Goal: Information Seeking & Learning: Learn about a topic

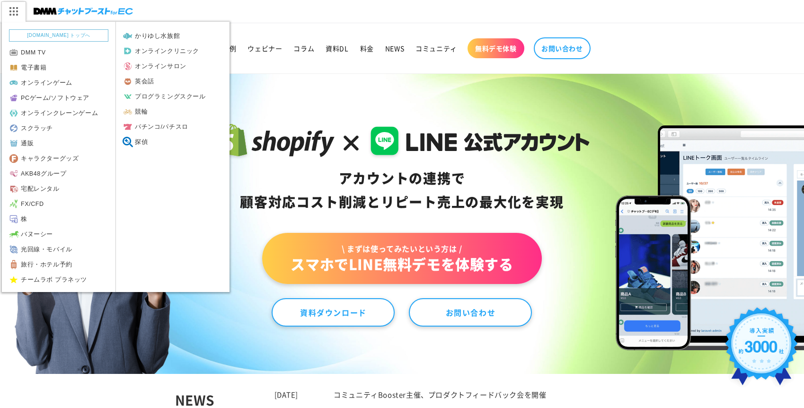
click at [7, 7] on img at bounding box center [13, 11] width 24 height 20
click at [17, 12] on img at bounding box center [13, 11] width 24 height 20
click at [29, 36] on link "[DOMAIN_NAME] トップへ" at bounding box center [58, 35] width 99 height 12
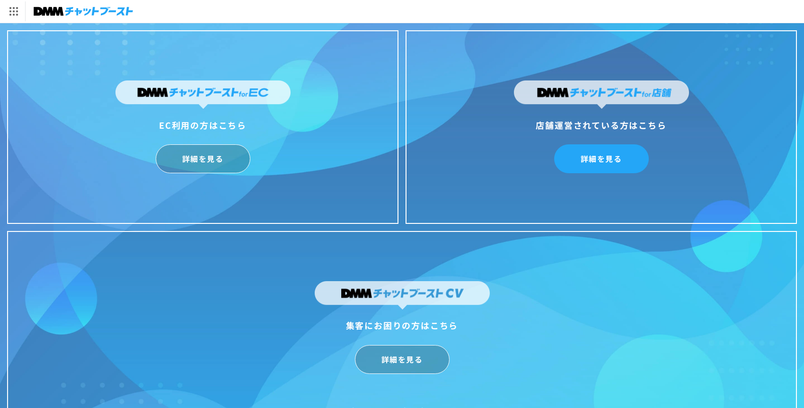
click at [599, 155] on link "詳細を見る" at bounding box center [601, 158] width 95 height 29
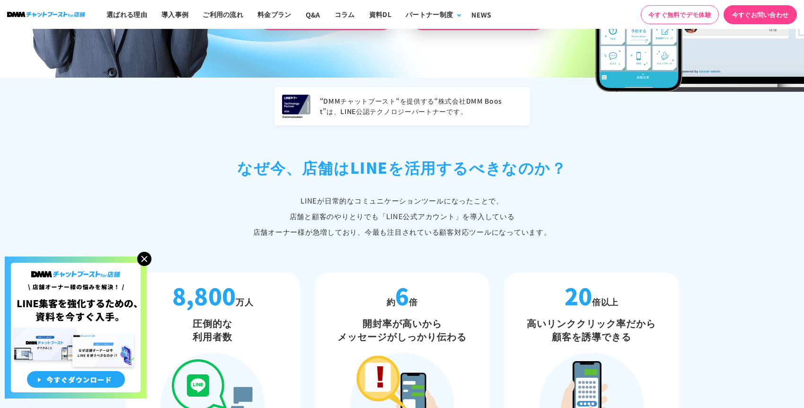
drag, startPoint x: 143, startPoint y: 257, endPoint x: 97, endPoint y: 176, distance: 93.0
click at [143, 256] on img at bounding box center [144, 259] width 14 height 14
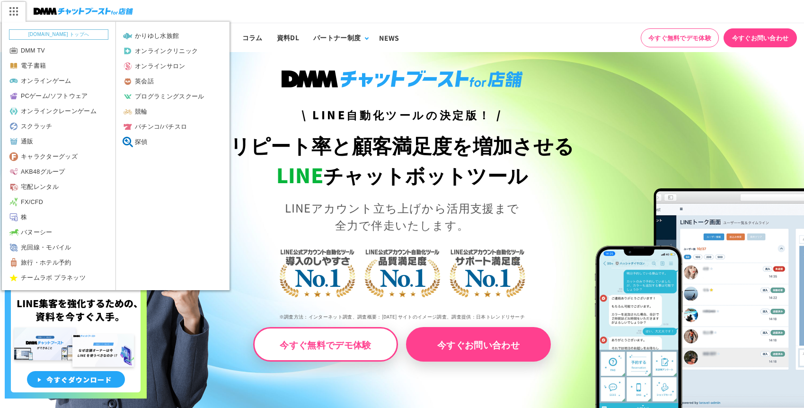
click at [10, 10] on img at bounding box center [13, 11] width 24 height 20
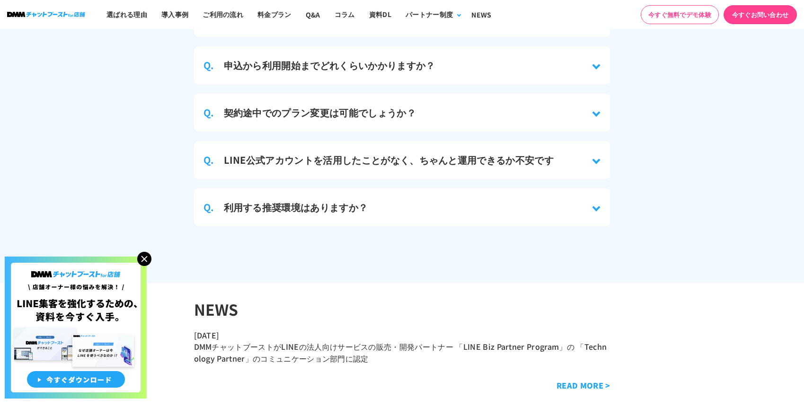
scroll to position [4307, 0]
